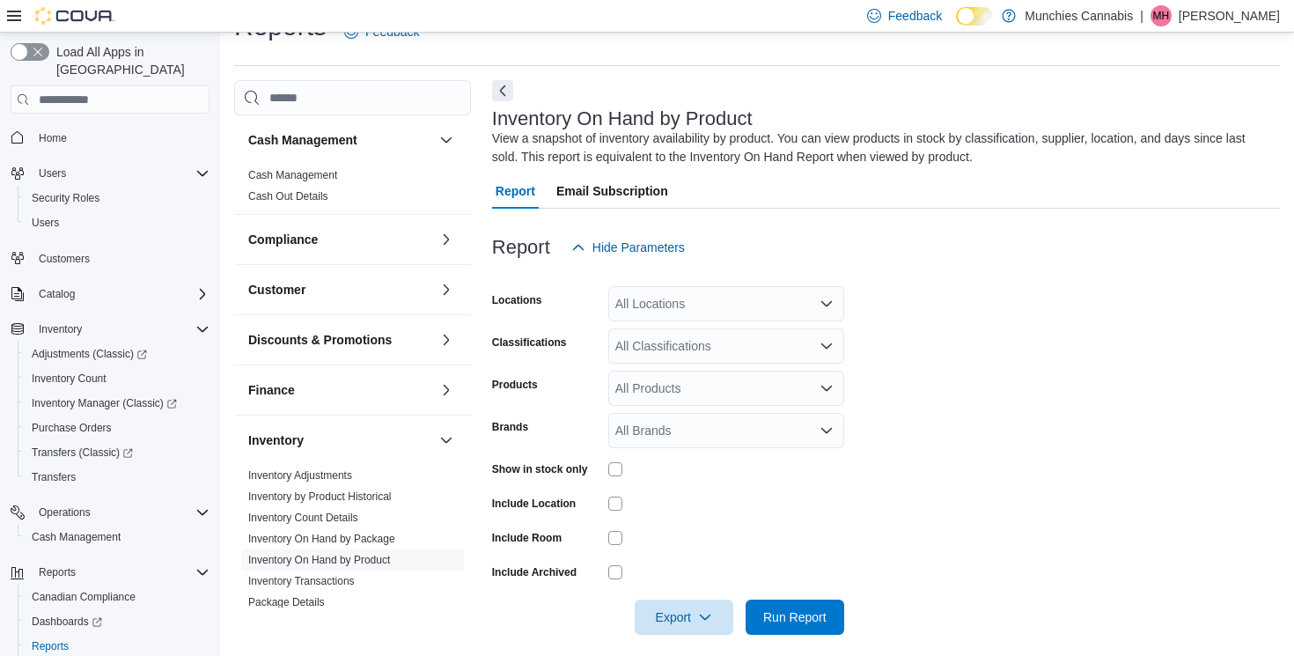
scroll to position [52, 0]
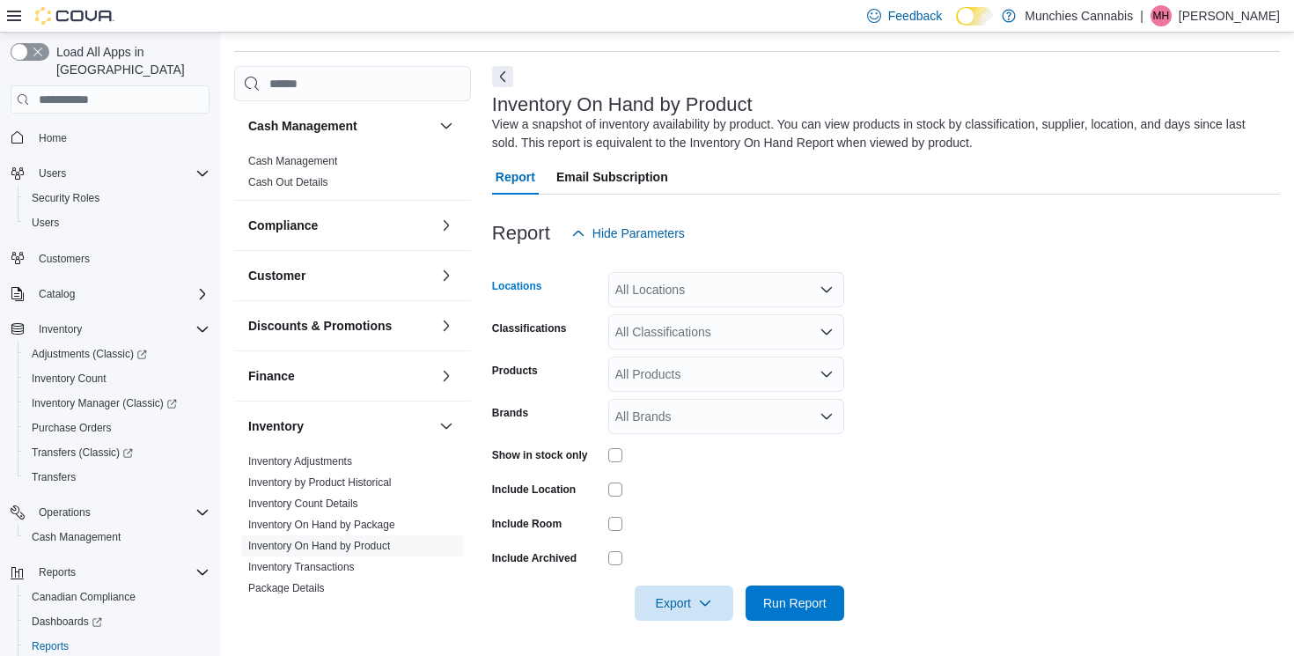
click at [686, 289] on div "All Locations" at bounding box center [726, 289] width 236 height 35
click at [704, 350] on span "[STREET_ADDRESS]" at bounding box center [706, 345] width 121 height 18
click at [891, 427] on form "Locations [STREET_ADDRESS] Selected. [STREET_ADDRESS] Press Backspace to delete…" at bounding box center [886, 436] width 788 height 370
click at [811, 327] on div "All Classifications" at bounding box center [726, 331] width 236 height 35
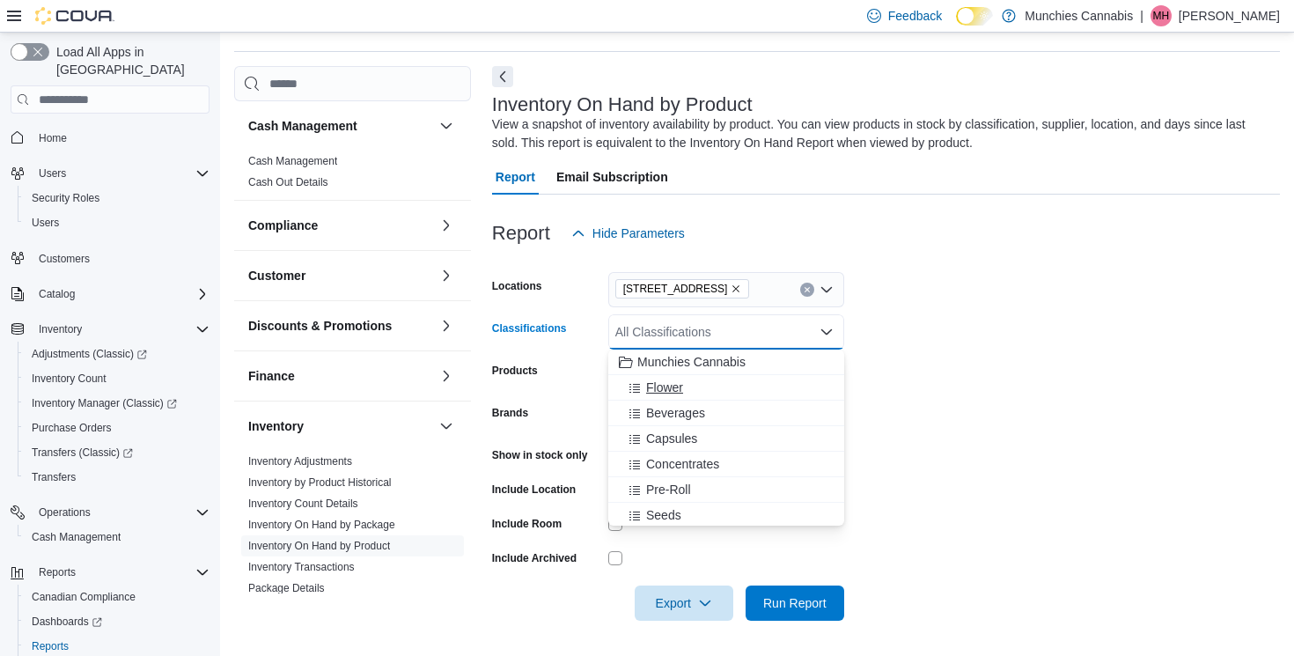
click at [677, 395] on span "Flower" at bounding box center [664, 387] width 37 height 18
click at [984, 459] on form "Locations [STREET_ADDRESS] Classifications Flower Combo box. Selected. Flower. …" at bounding box center [886, 436] width 788 height 370
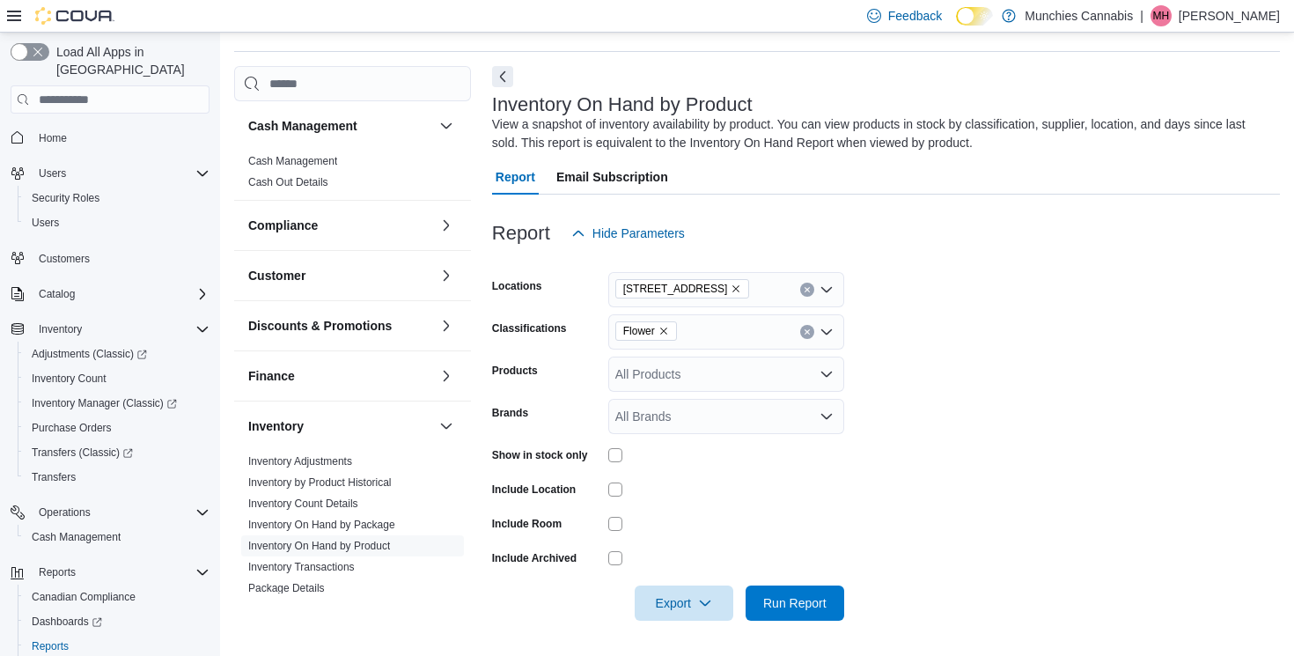
click at [800, 374] on div "All Products" at bounding box center [726, 373] width 236 height 35
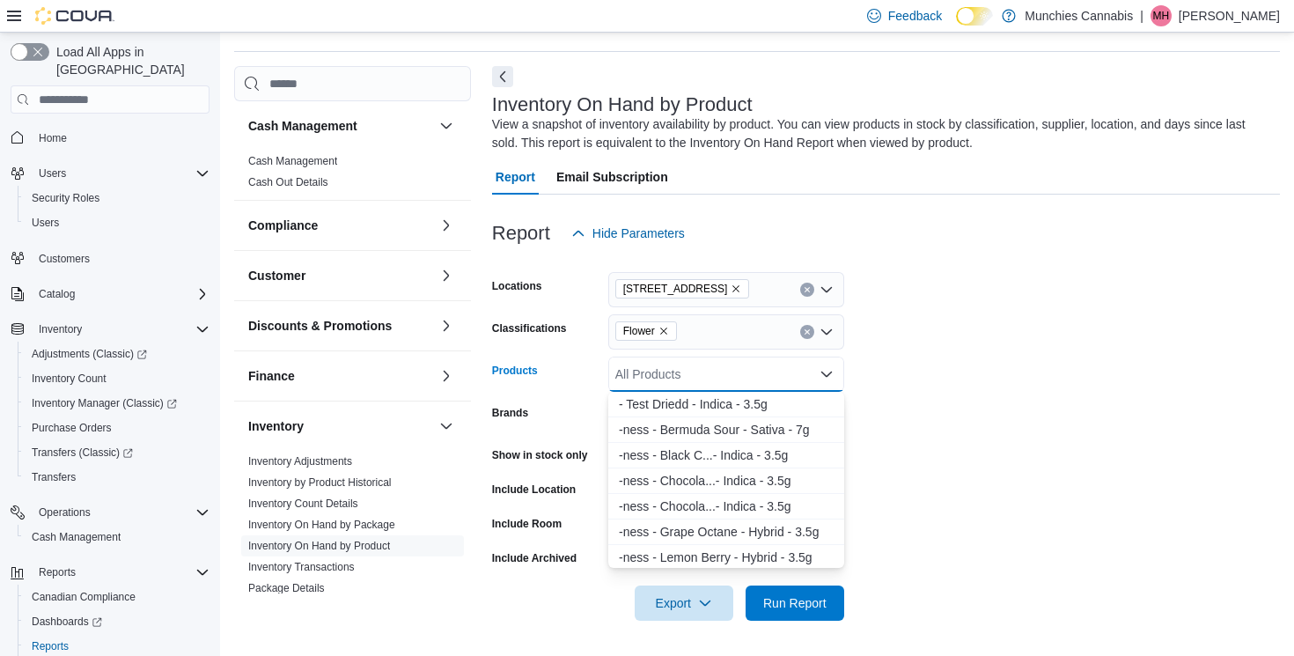
click at [906, 488] on form "Locations [STREET_ADDRESS] Classifications Flower Products All Products Combo b…" at bounding box center [886, 436] width 788 height 370
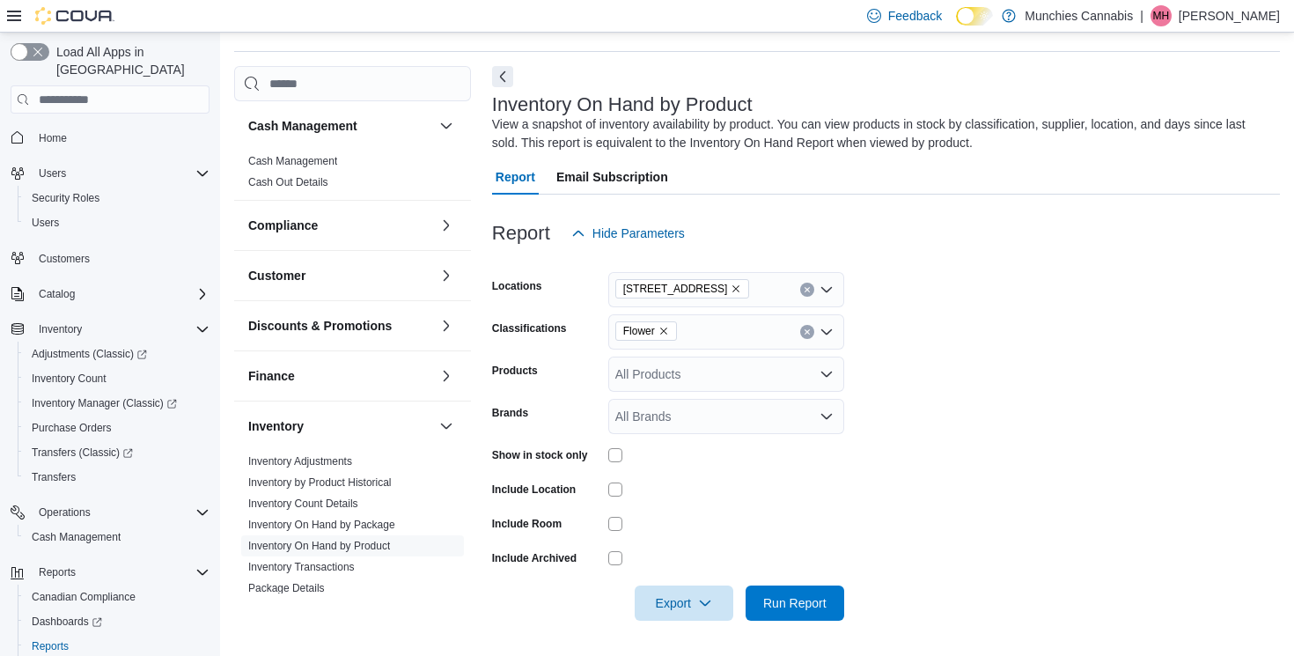
click at [888, 483] on form "Locations [STREET_ADDRESS] Classifications Flower Products All Products Brands …" at bounding box center [886, 436] width 788 height 370
click at [718, 612] on span "Export" at bounding box center [683, 601] width 77 height 35
click at [708, 532] on span "Export to Csv" at bounding box center [684, 532] width 79 height 14
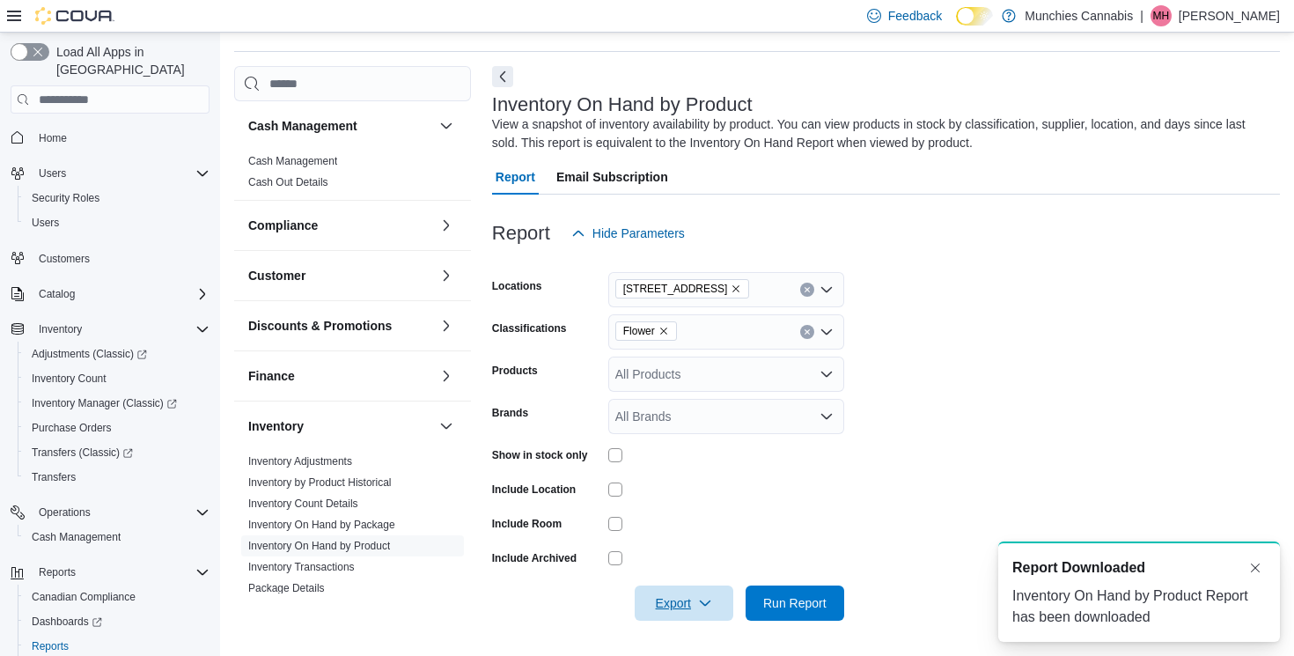
scroll to position [0, 0]
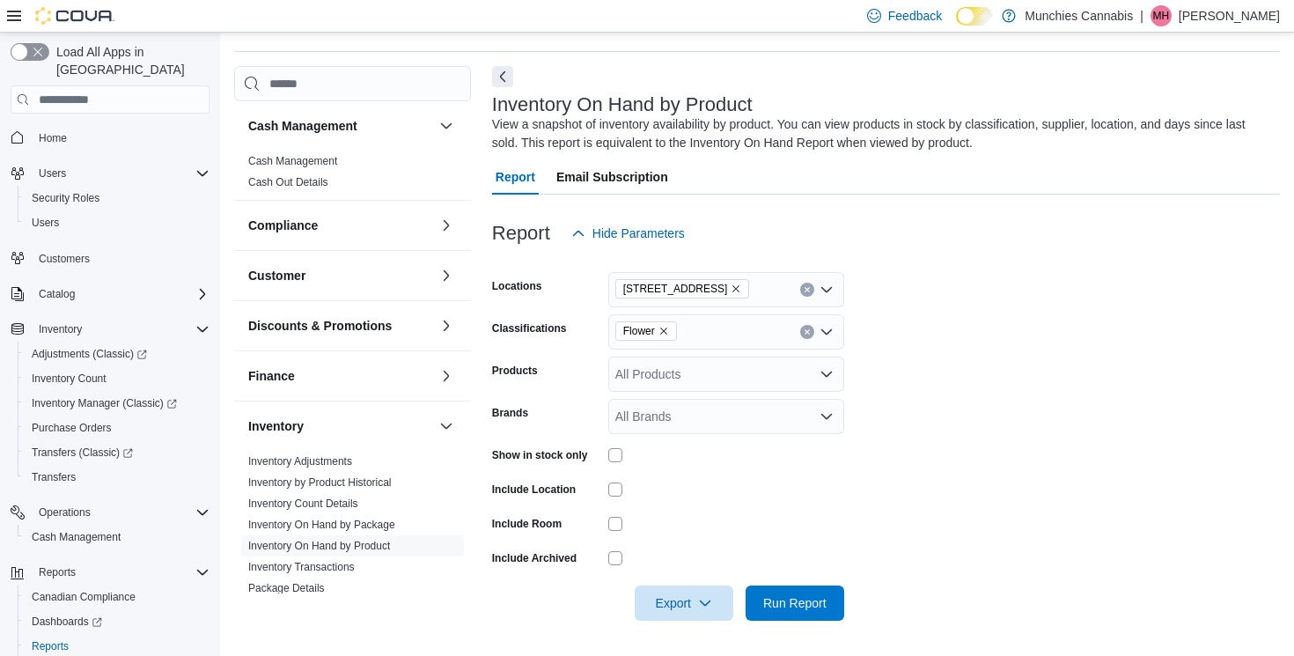
click at [1121, 392] on form "Locations [STREET_ADDRESS] Classifications Flower Products All Products Brands …" at bounding box center [886, 436] width 788 height 370
